Goal: Transaction & Acquisition: Subscribe to service/newsletter

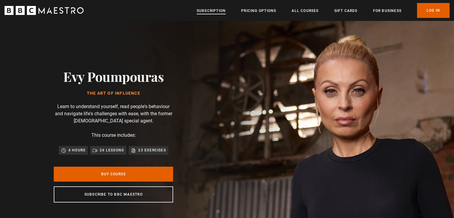
click at [214, 9] on link "Subscription" at bounding box center [211, 11] width 29 height 6
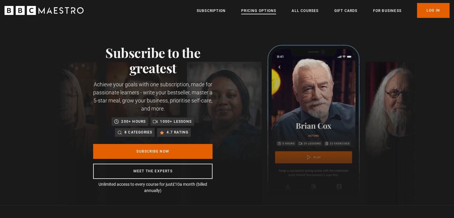
click at [261, 10] on link "Pricing Options" at bounding box center [258, 11] width 35 height 6
